Goal: Information Seeking & Learning: Learn about a topic

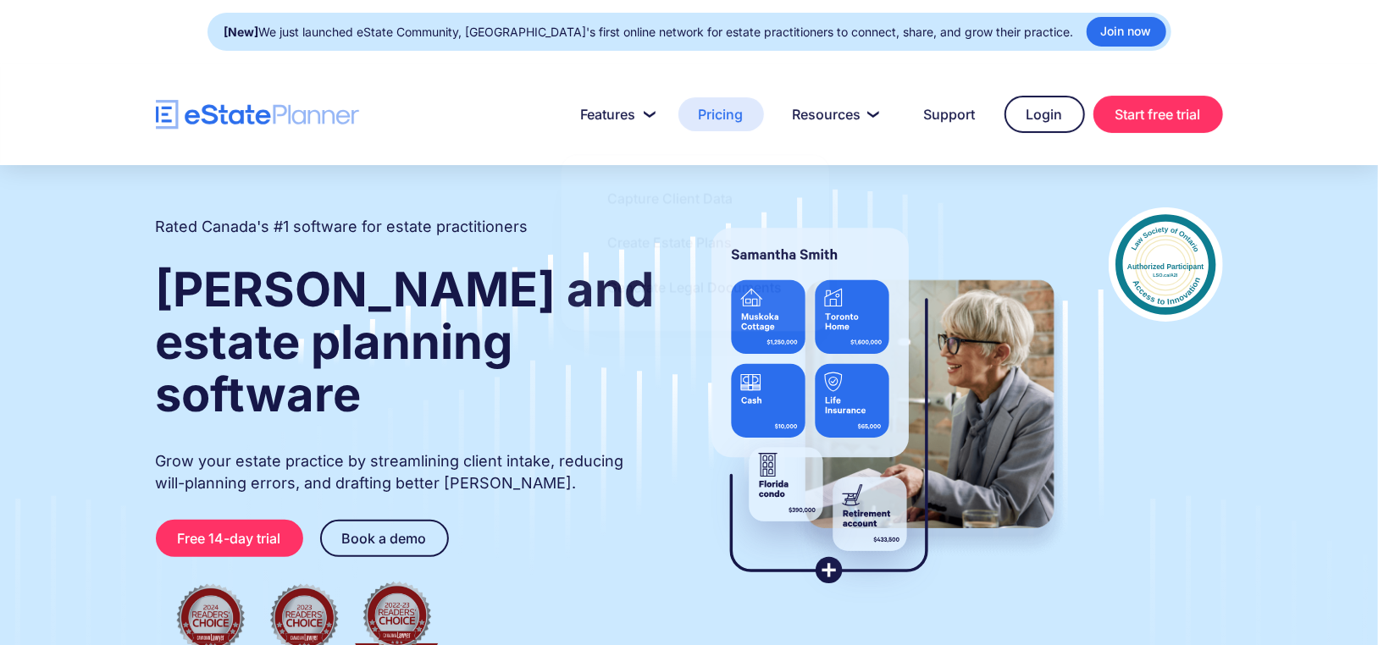
click at [698, 108] on link "Pricing" at bounding box center [721, 114] width 86 height 34
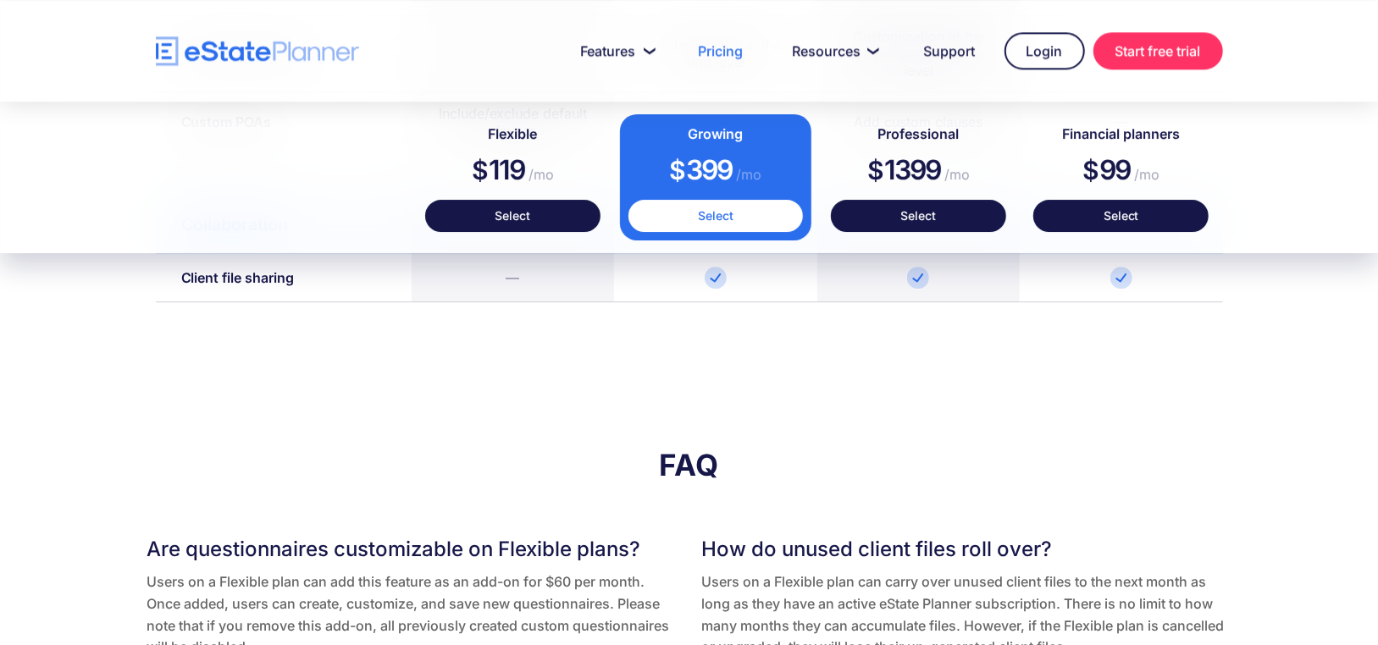
scroll to position [2963, 0]
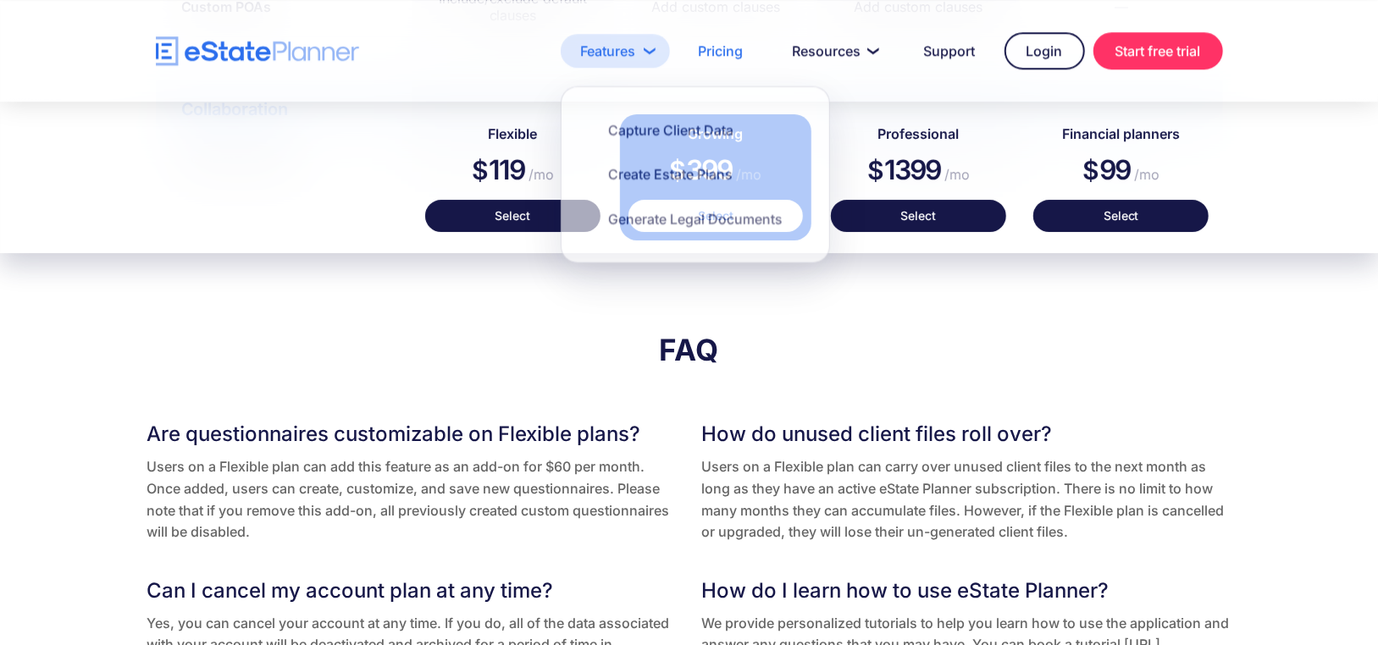
click at [618, 52] on link "Features" at bounding box center [615, 51] width 109 height 34
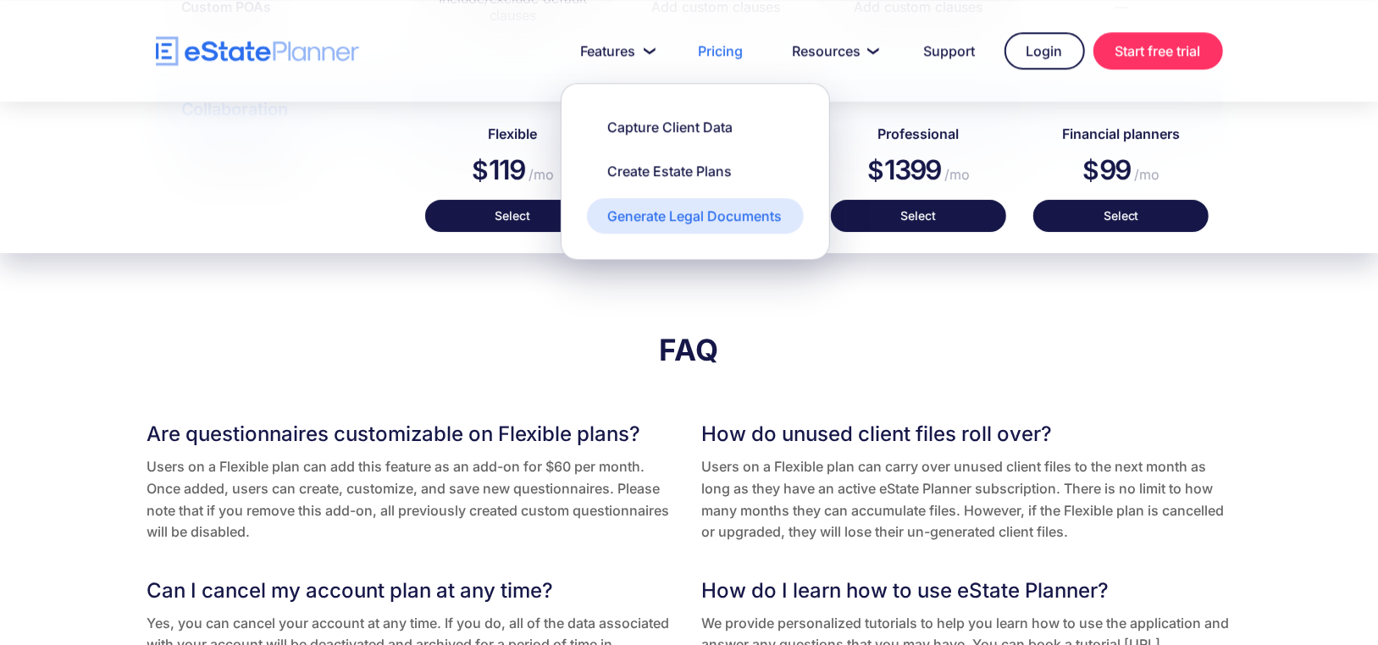
click at [647, 226] on link "Generate Legal Documents" at bounding box center [695, 216] width 217 height 36
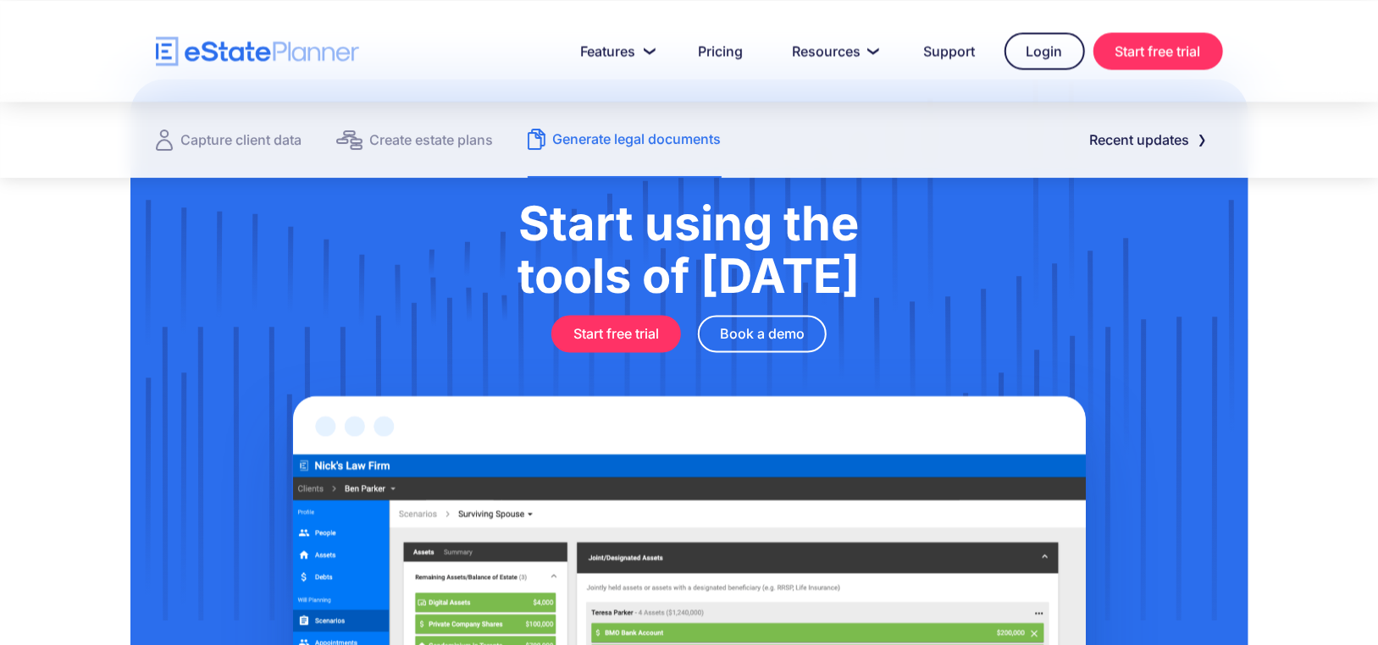
scroll to position [2117, 0]
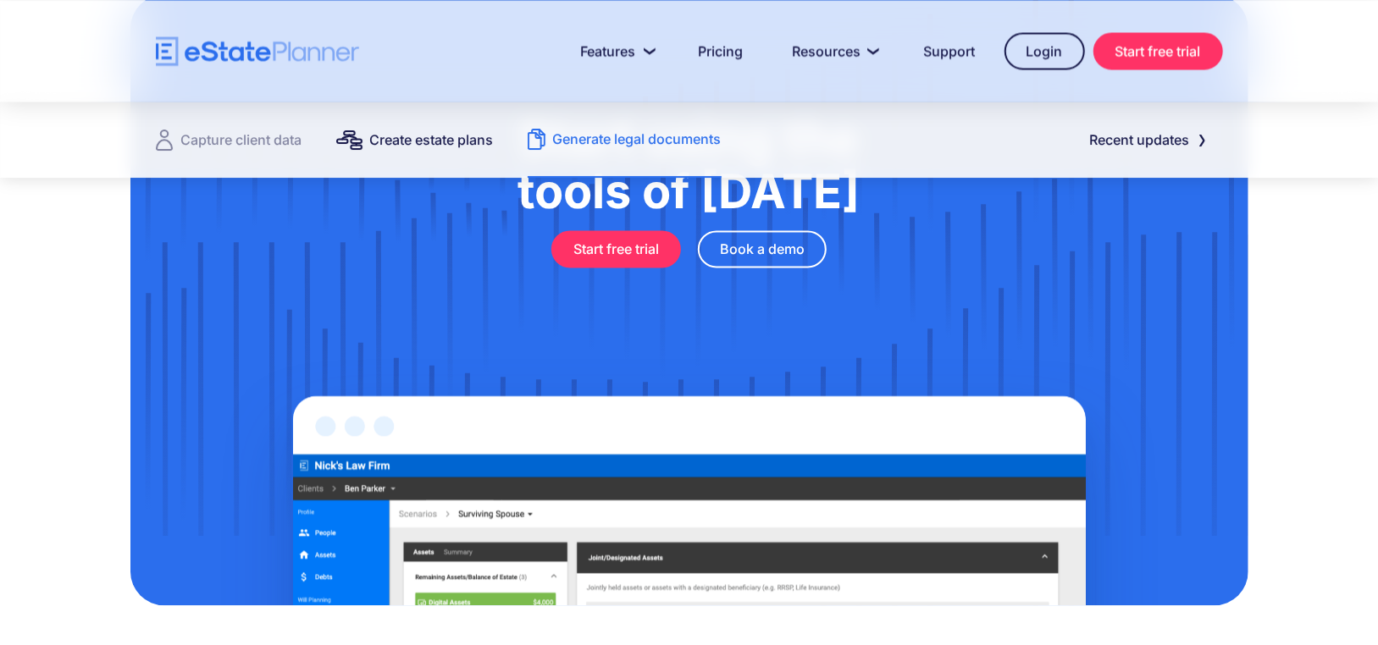
click at [453, 137] on div "Create estate plans" at bounding box center [432, 140] width 124 height 24
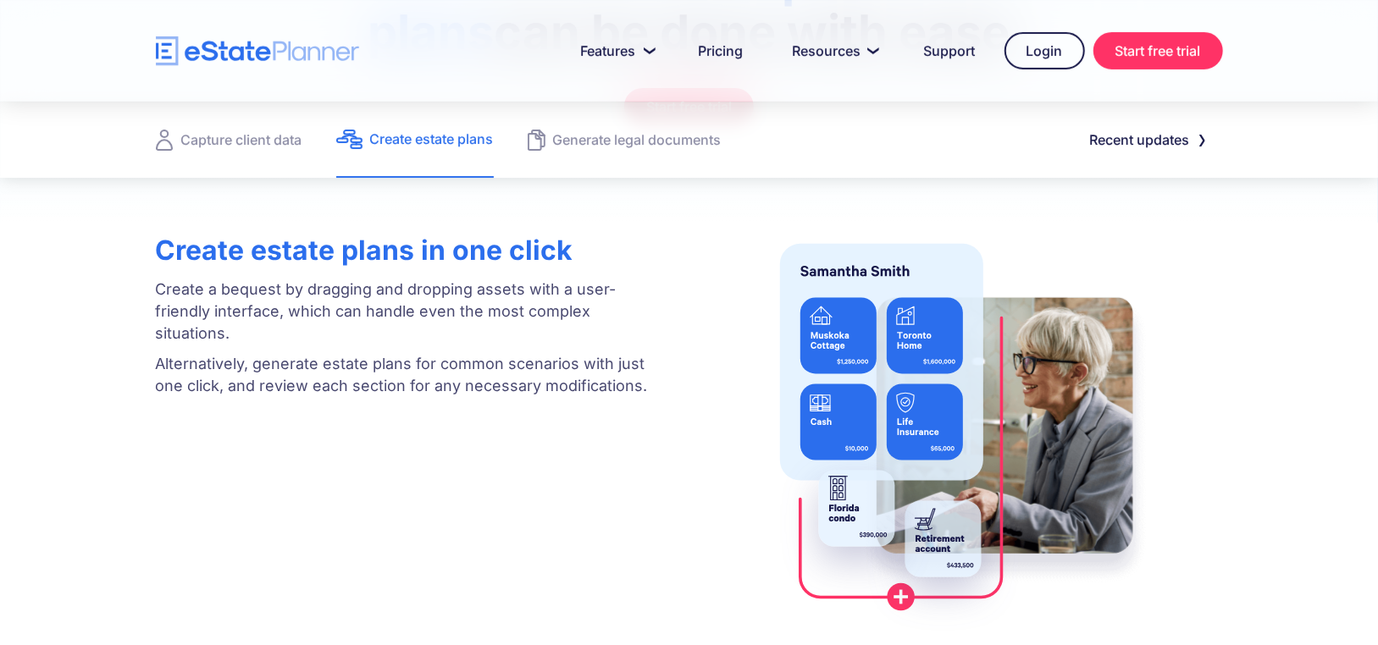
scroll to position [339, 0]
click at [726, 46] on link "Pricing" at bounding box center [721, 51] width 86 height 34
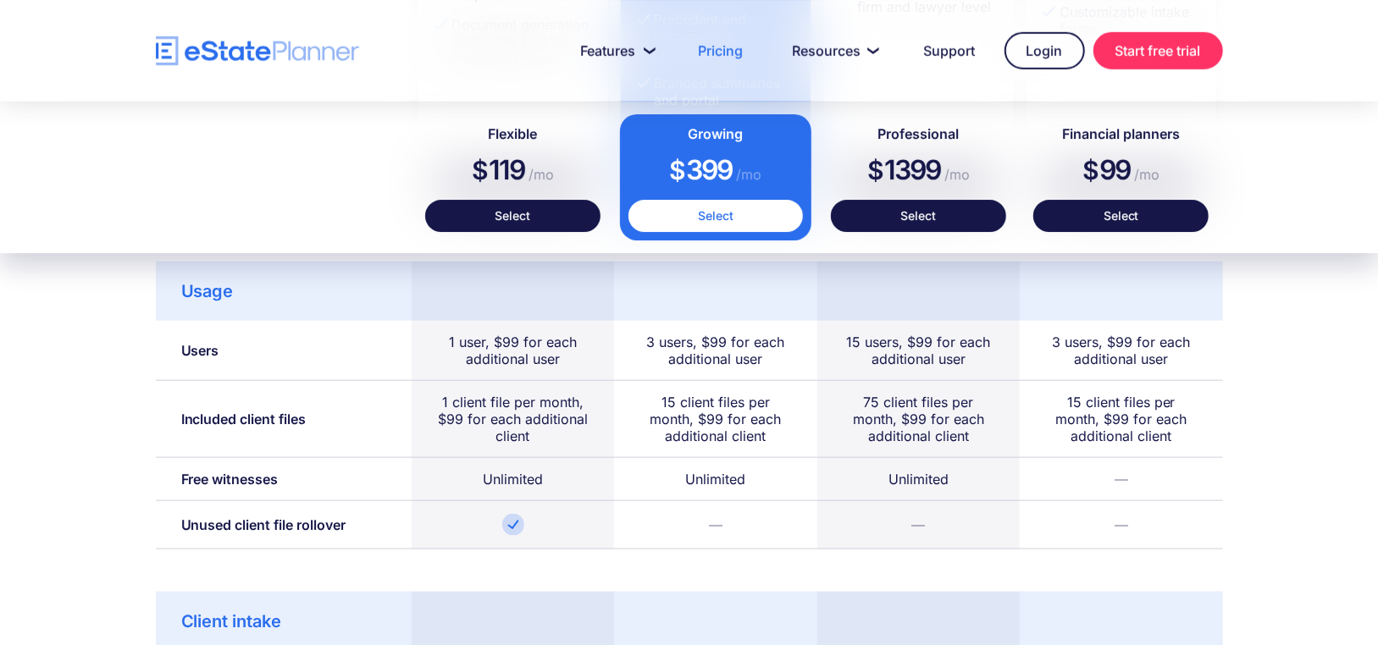
scroll to position [1037, 0]
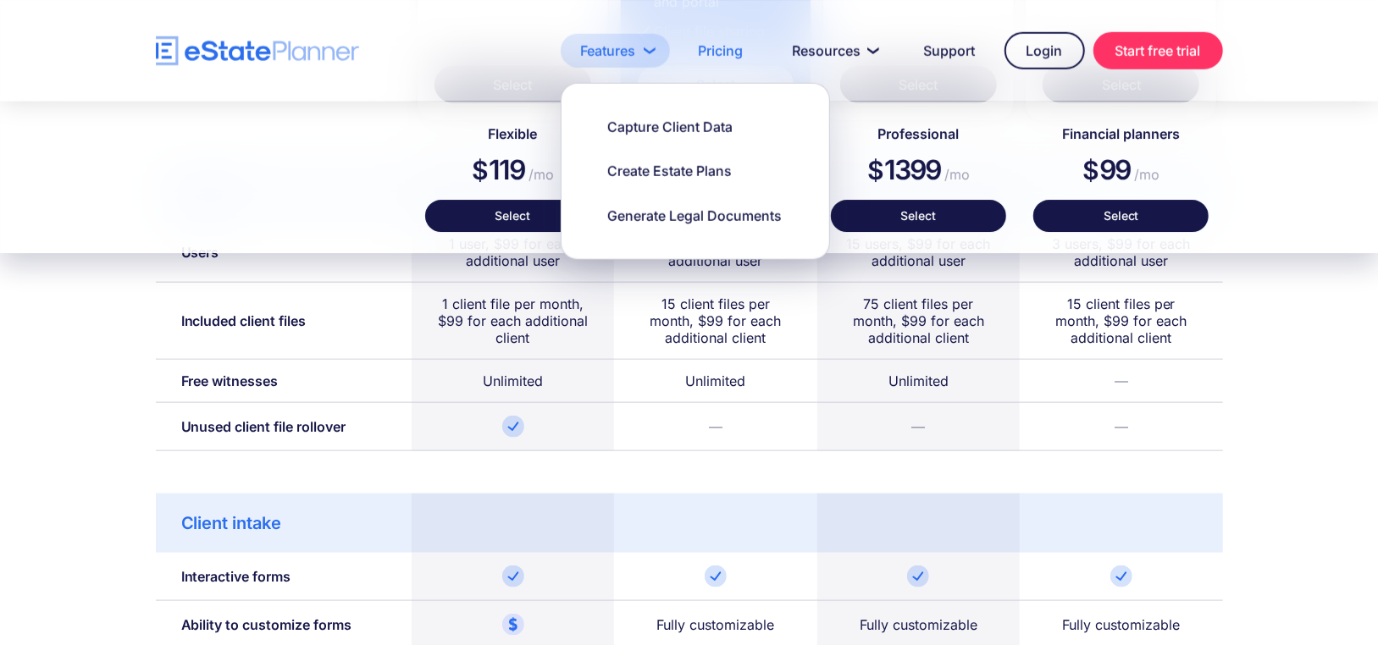
click at [589, 48] on link "Features" at bounding box center [615, 51] width 109 height 34
drag, startPoint x: 650, startPoint y: 121, endPoint x: 503, endPoint y: 105, distance: 148.2
click at [649, 123] on div "Capture Client Data" at bounding box center [670, 127] width 125 height 19
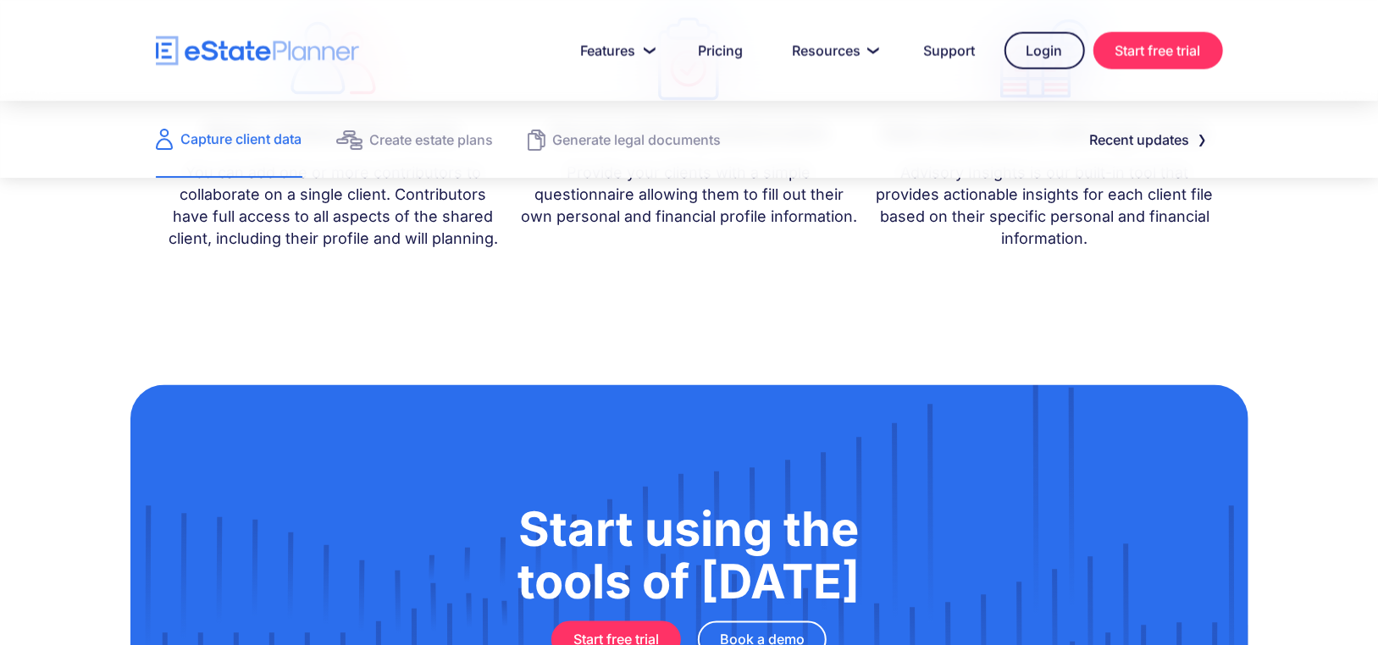
scroll to position [1609, 0]
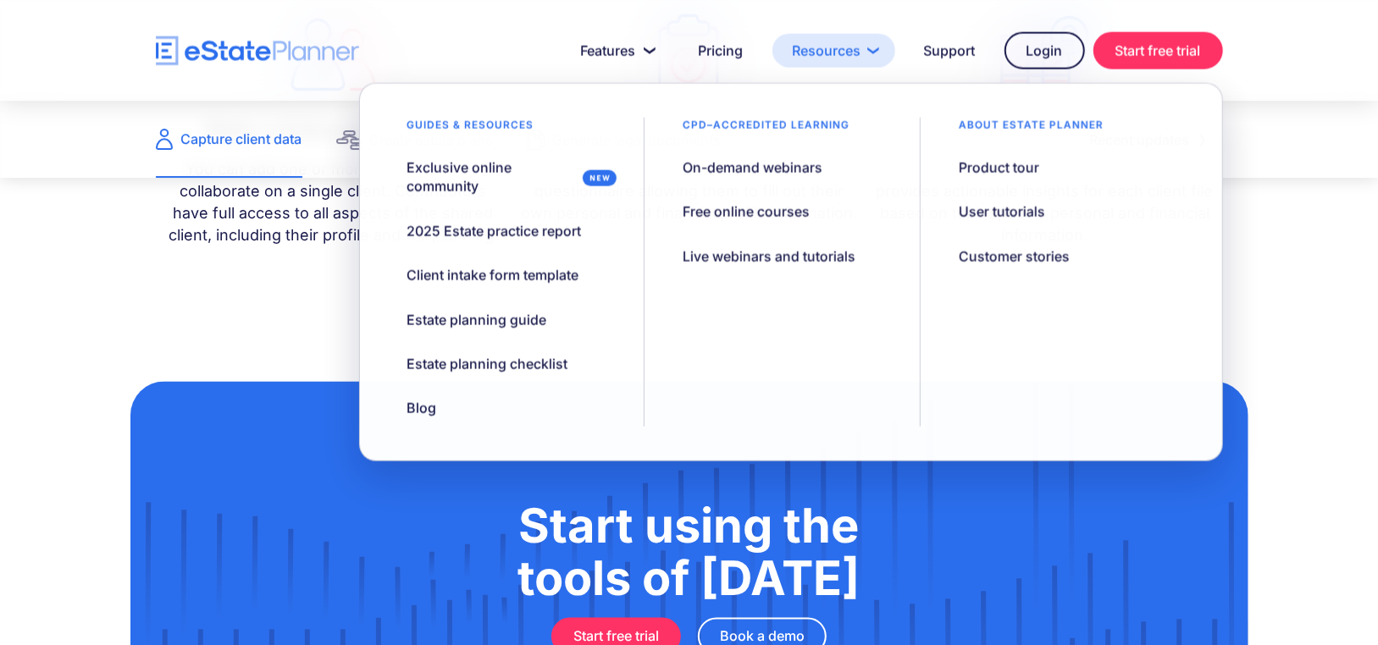
click at [850, 57] on link "Resources" at bounding box center [833, 51] width 123 height 34
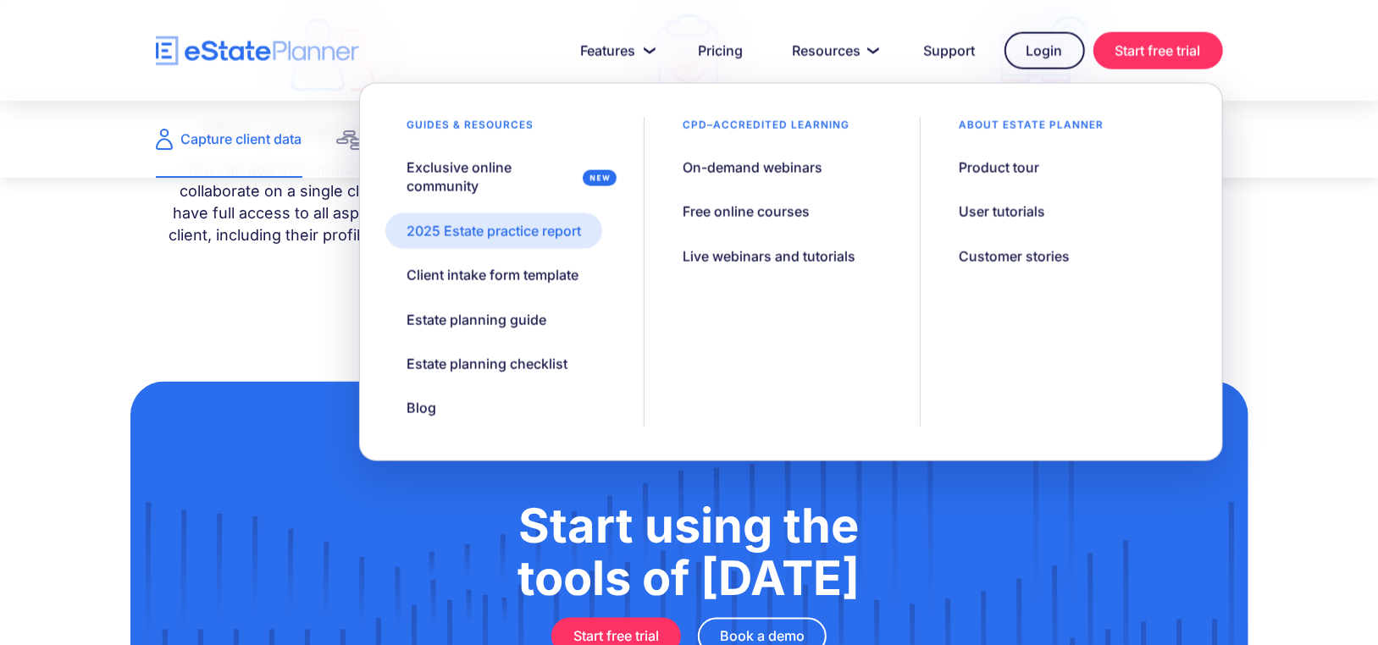
click at [544, 240] on div "2025 Estate practice report" at bounding box center [493, 231] width 174 height 19
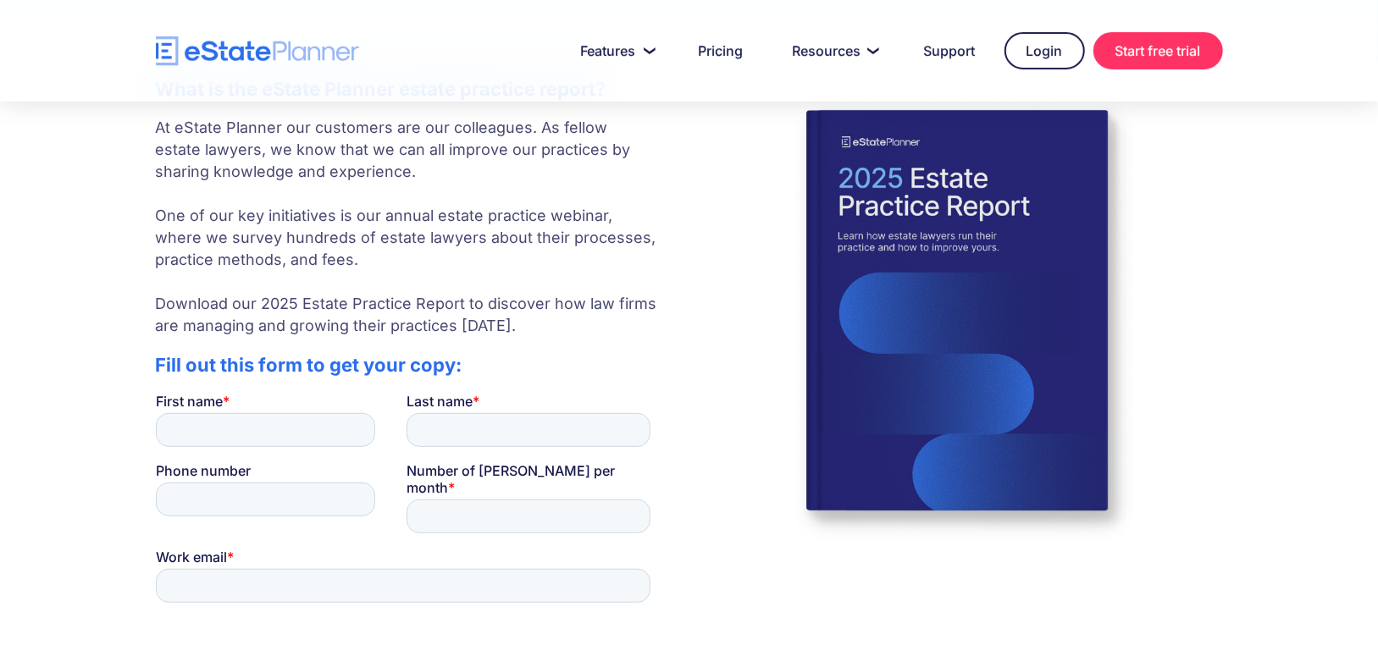
scroll to position [339, 0]
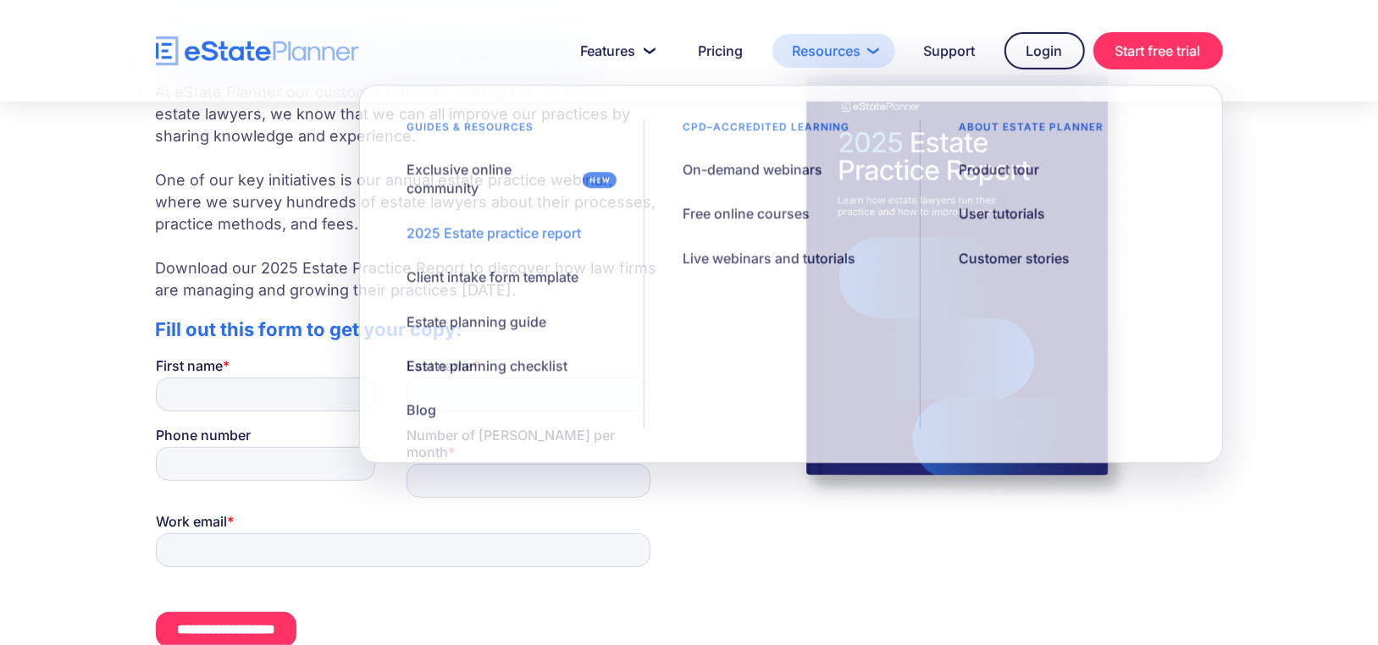
click at [806, 52] on link "Resources" at bounding box center [833, 51] width 123 height 34
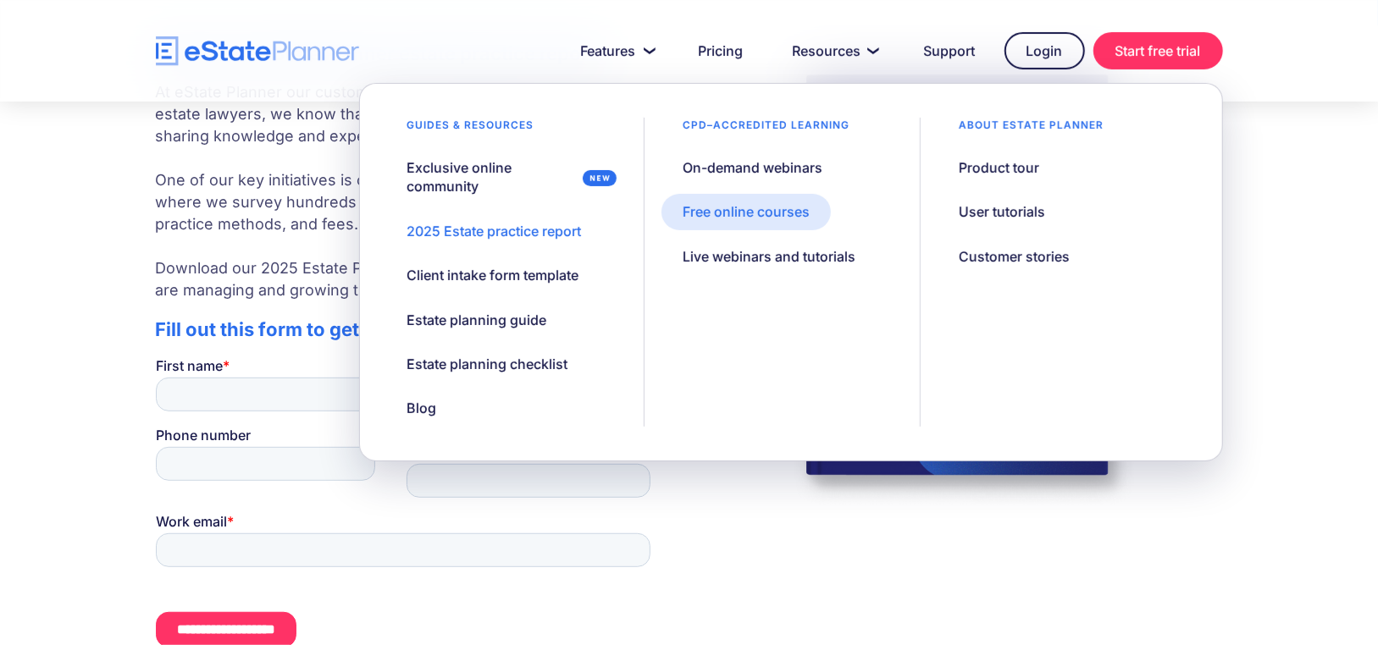
click at [757, 211] on div "Free online courses" at bounding box center [745, 211] width 127 height 19
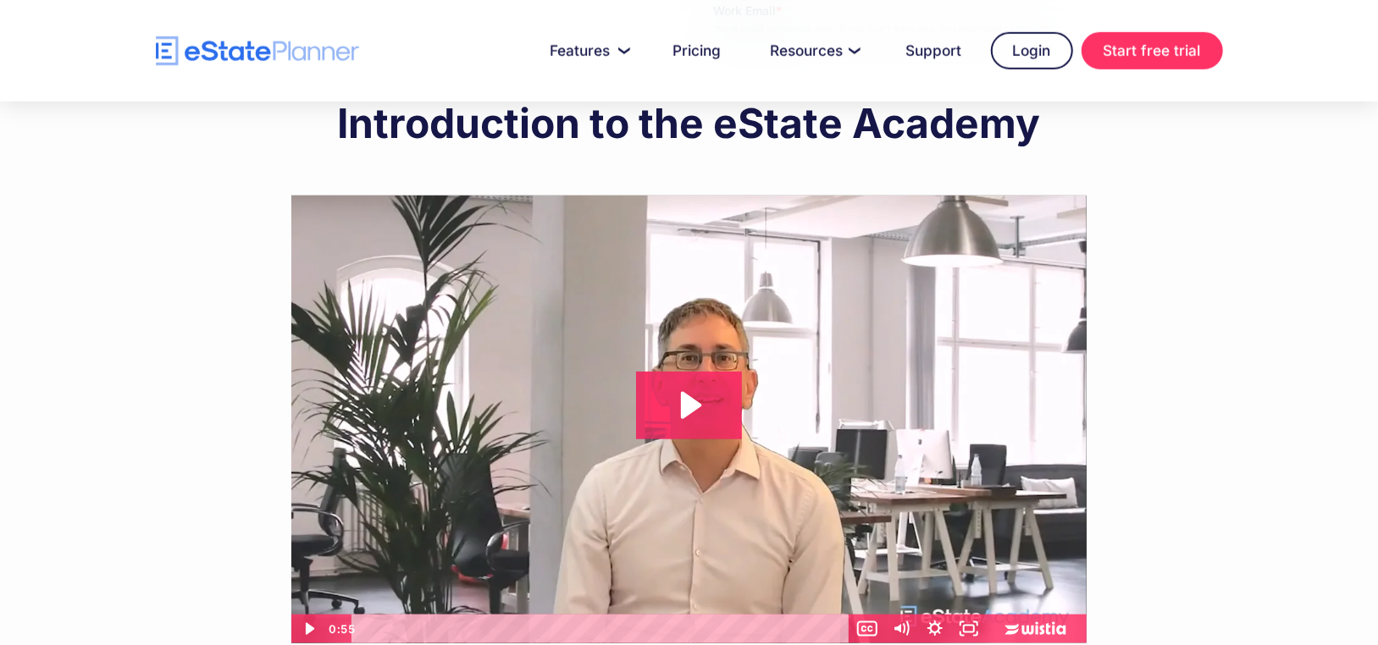
scroll to position [931, 0]
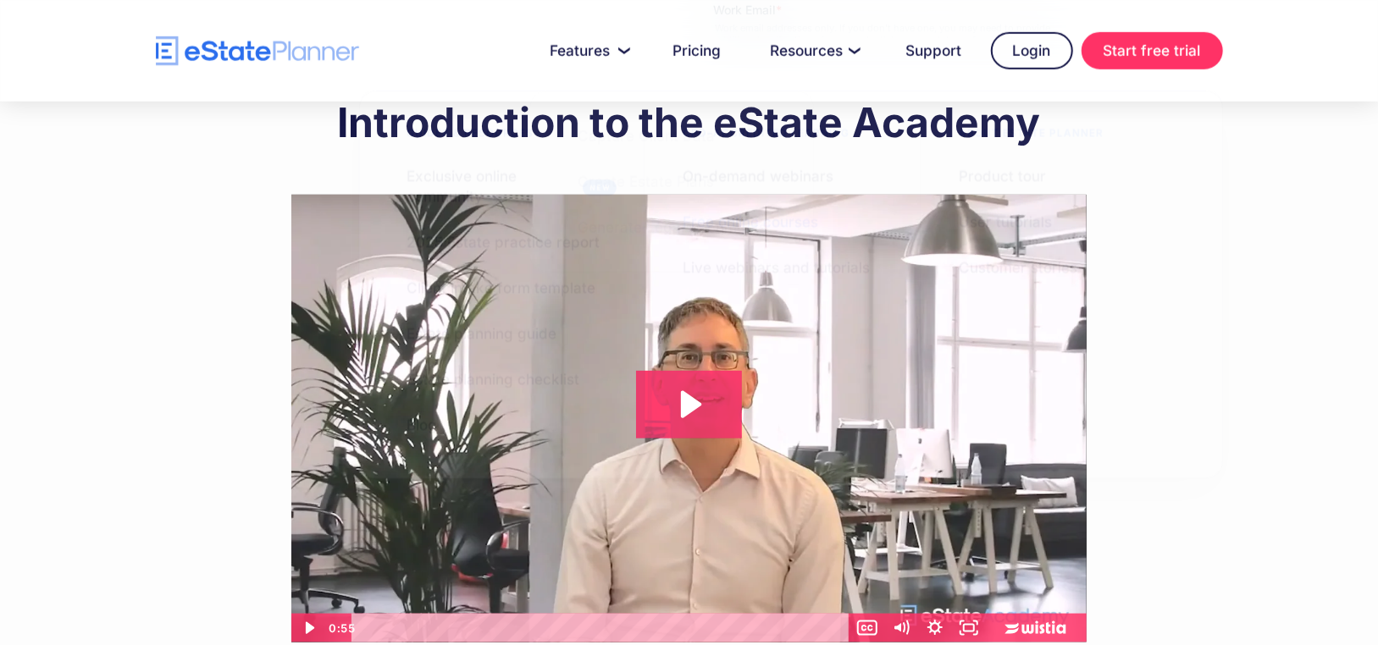
click at [244, 52] on img "home" at bounding box center [257, 51] width 203 height 30
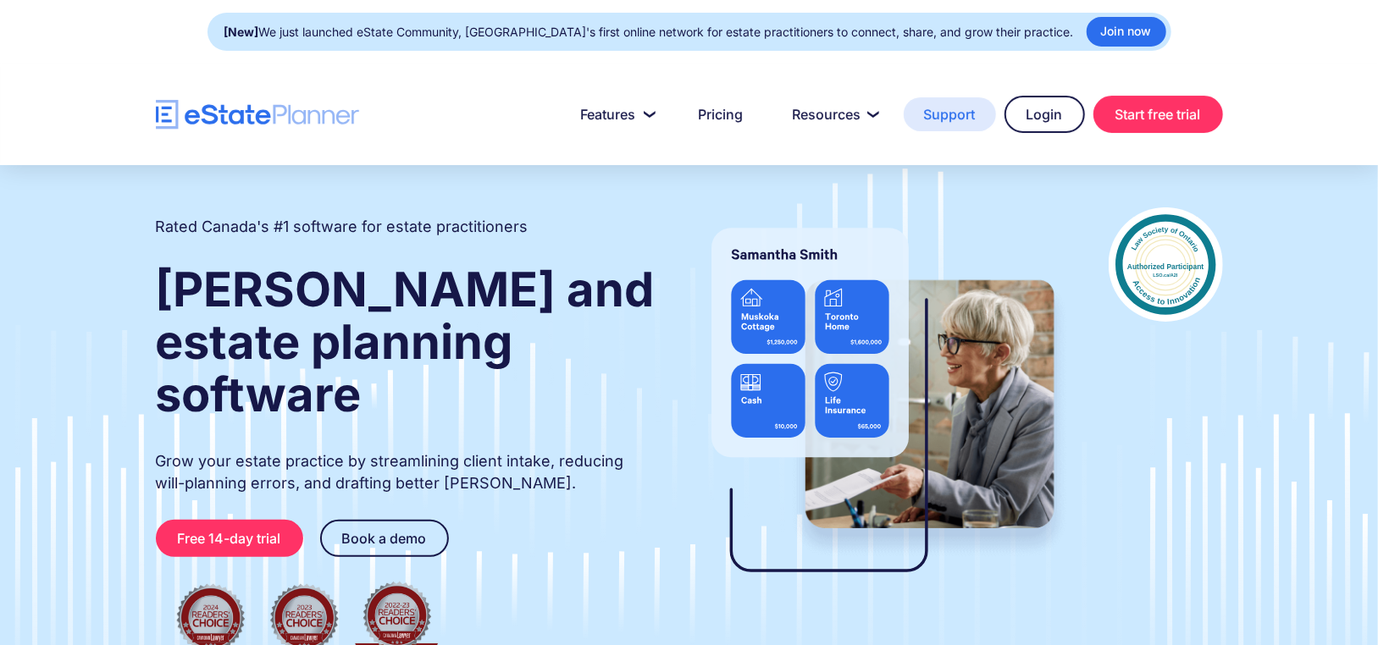
click at [942, 105] on link "Support" at bounding box center [949, 114] width 92 height 34
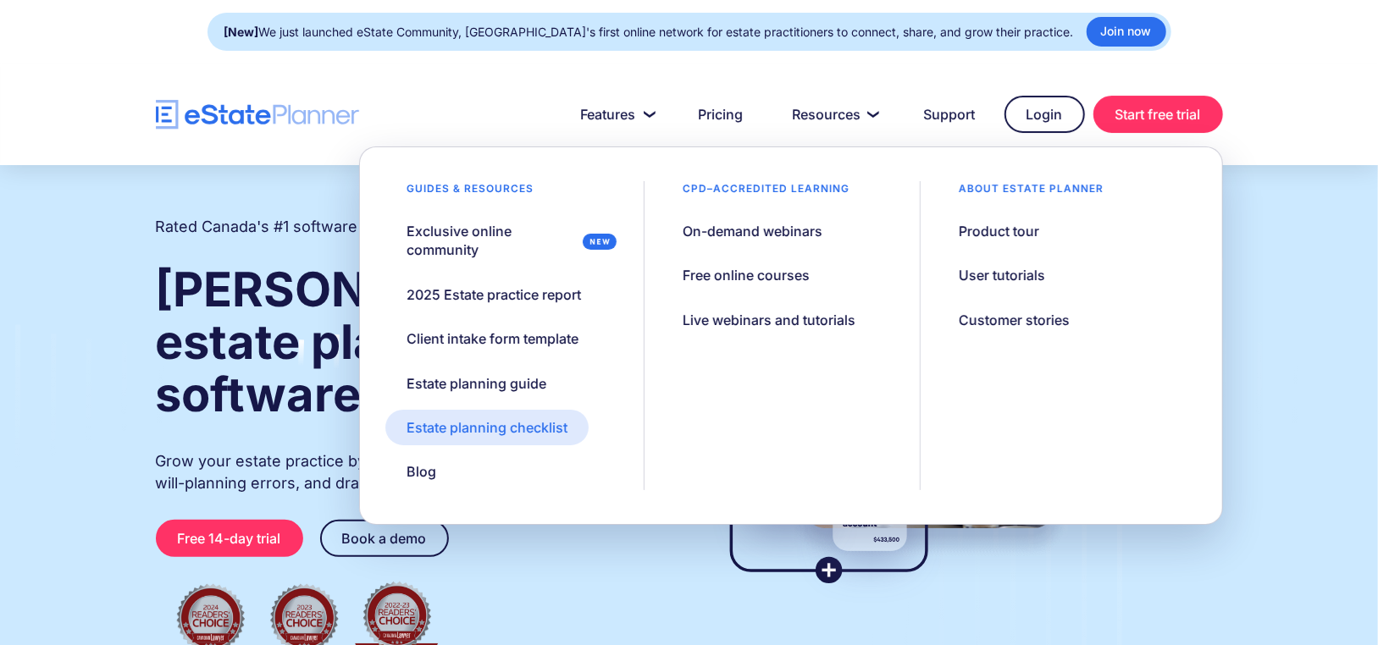
click at [500, 429] on div "Estate planning checklist" at bounding box center [486, 427] width 161 height 19
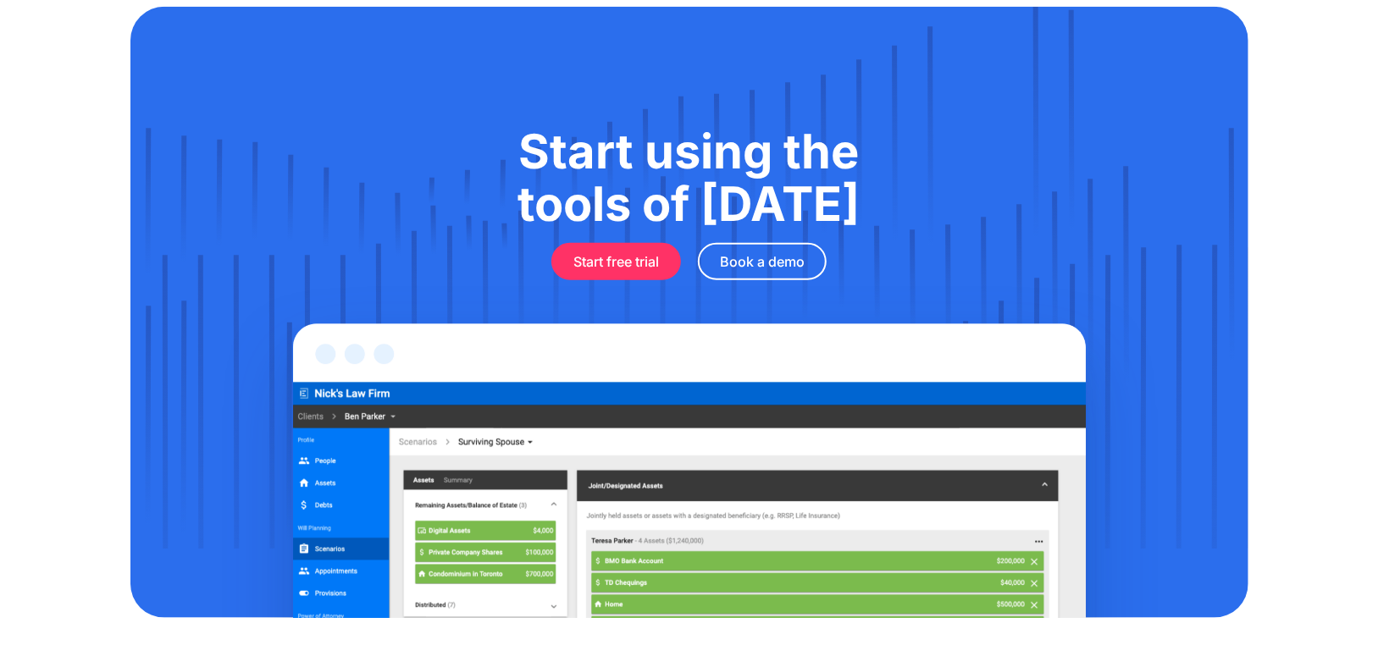
scroll to position [1185, 0]
